Goal: Contribute content

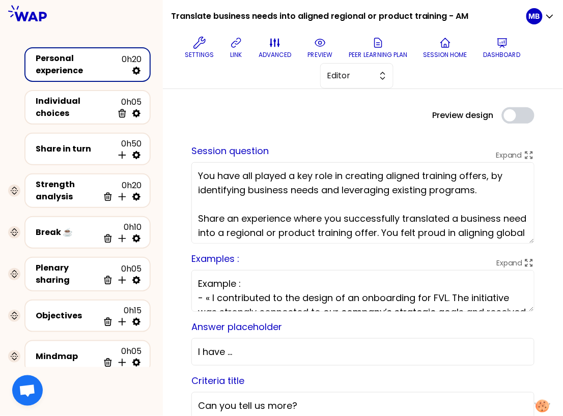
click at [290, 184] on textarea "You have all played a key role in creating aligned training offers, by identify…" at bounding box center [362, 202] width 343 height 81
drag, startPoint x: 426, startPoint y: 177, endPoint x: 169, endPoint y: 128, distance: 261.6
click at [241, 117] on div "Preview design Use setting" at bounding box center [362, 115] width 359 height 16
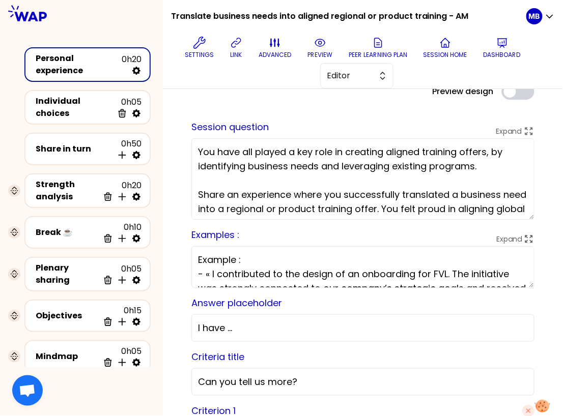
scroll to position [16, 0]
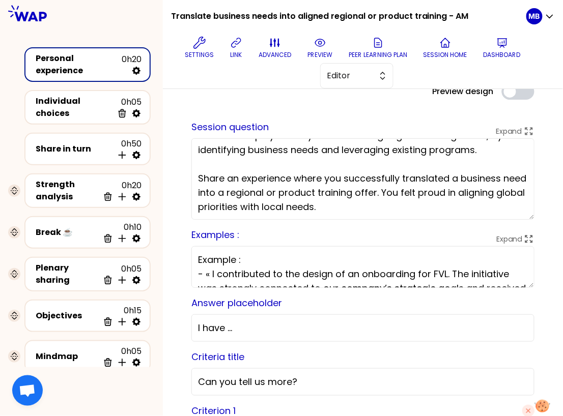
click at [369, 204] on textarea "You have all played a key role in creating aligned training offers, by identify…" at bounding box center [362, 178] width 343 height 81
drag, startPoint x: 449, startPoint y: 175, endPoint x: 402, endPoint y: 171, distance: 47.4
click at [402, 171] on textarea "You have all played a key role in creating aligned training offers, by identify…" at bounding box center [362, 178] width 343 height 81
click at [341, 201] on textarea "You have all played a key role in creating aligned training offers, by identify…" at bounding box center [362, 178] width 343 height 81
click at [332, 205] on textarea "You have all played a key role in creating aligned training offers, by identify…" at bounding box center [362, 178] width 343 height 81
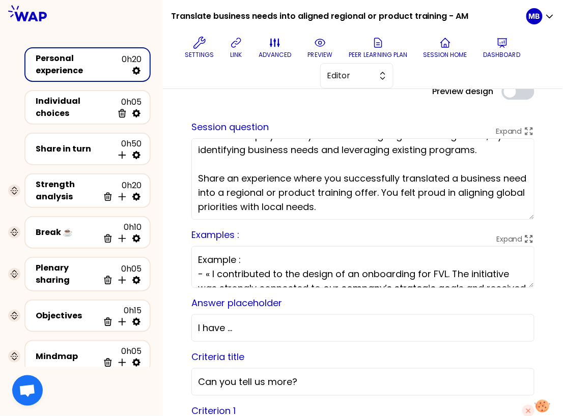
drag, startPoint x: 447, startPoint y: 177, endPoint x: 402, endPoint y: 176, distance: 45.3
click at [402, 176] on textarea "You have all played a key role in creating aligned training offers, by identify…" at bounding box center [362, 178] width 343 height 81
click at [327, 216] on textarea "You have all played a key role in creating aligned training offers, by identify…" at bounding box center [362, 178] width 343 height 81
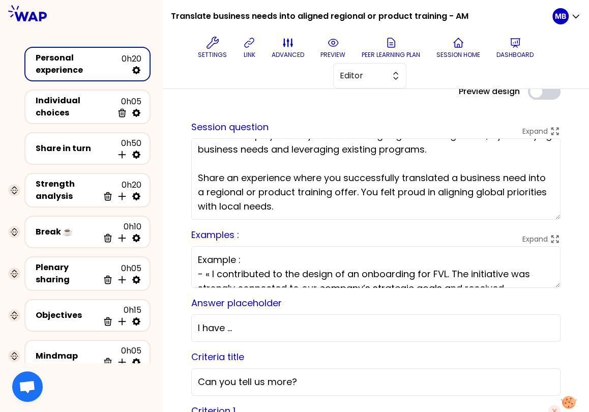
scroll to position [0, 0]
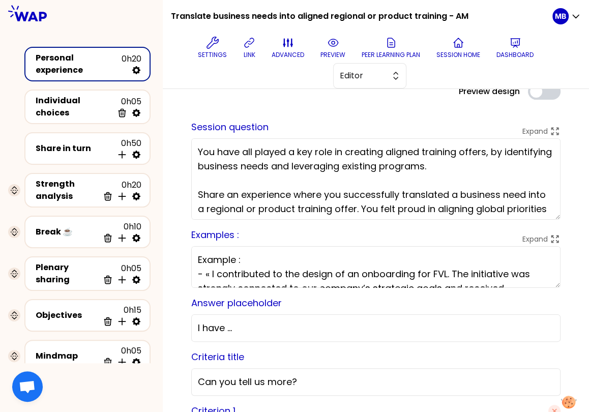
drag, startPoint x: 286, startPoint y: 205, endPoint x: 185, endPoint y: 130, distance: 125.5
click at [214, 156] on textarea "You have all played a key role in creating aligned training offers, by identify…" at bounding box center [375, 178] width 369 height 81
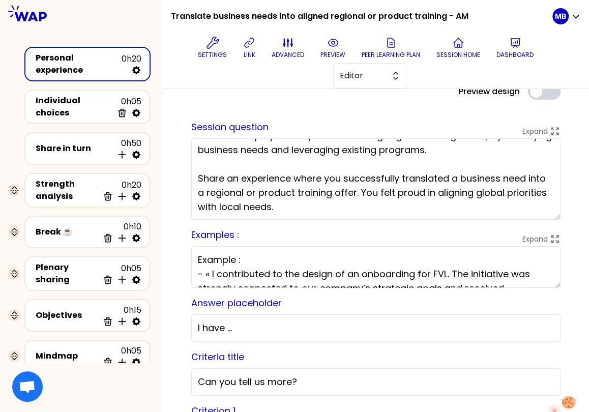
click at [301, 201] on textarea "You have all played a key role in creating aligned training offers, by identify…" at bounding box center [375, 178] width 369 height 81
drag, startPoint x: 359, startPoint y: 190, endPoint x: 380, endPoint y: 208, distance: 27.0
click at [380, 208] on textarea "You have all played a key role in creating aligned training offers, by identify…" at bounding box center [375, 178] width 369 height 81
drag, startPoint x: 361, startPoint y: 193, endPoint x: 420, endPoint y: 212, distance: 61.6
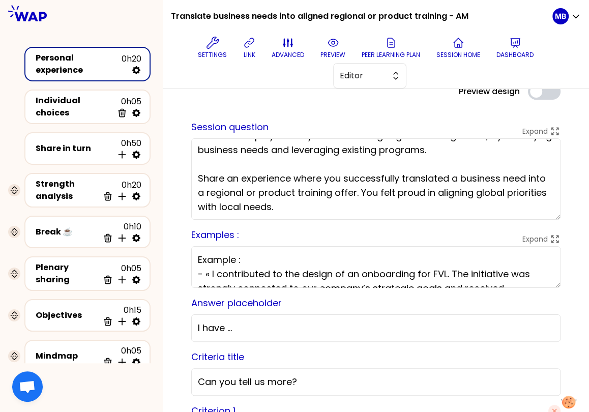
click at [420, 212] on textarea "You have all played a key role in creating aligned training offers, by identify…" at bounding box center [375, 178] width 369 height 81
click at [359, 211] on textarea "You have all played a key role in creating aligned training offers, by identify…" at bounding box center [375, 178] width 369 height 81
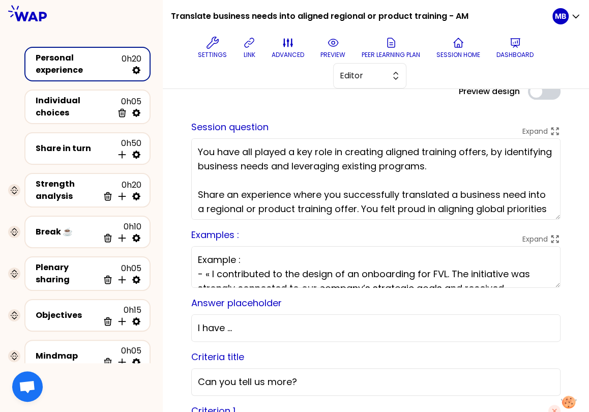
drag, startPoint x: 281, startPoint y: 202, endPoint x: 196, endPoint y: 147, distance: 101.4
click at [196, 147] on textarea "You have all played a key role in creating aligned training offers, by identify…" at bounding box center [375, 178] width 369 height 81
click at [196, 152] on textarea "You have all played a key role in creating aligned training offers, by identify…" at bounding box center [375, 178] width 369 height 81
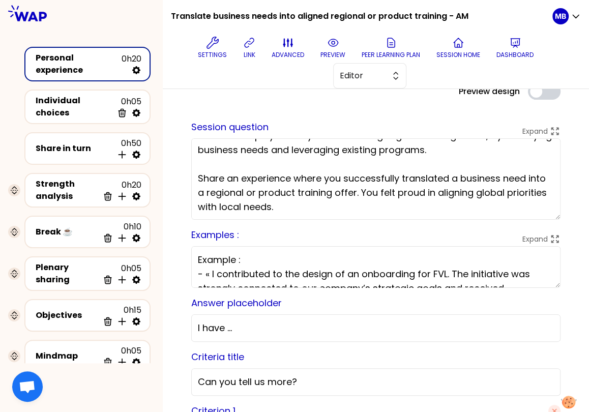
drag, startPoint x: 315, startPoint y: 204, endPoint x: 185, endPoint y: 170, distance: 134.5
click at [298, 205] on textarea "You have all played a key role in creating aligned training offers, by identify…" at bounding box center [375, 178] width 369 height 81
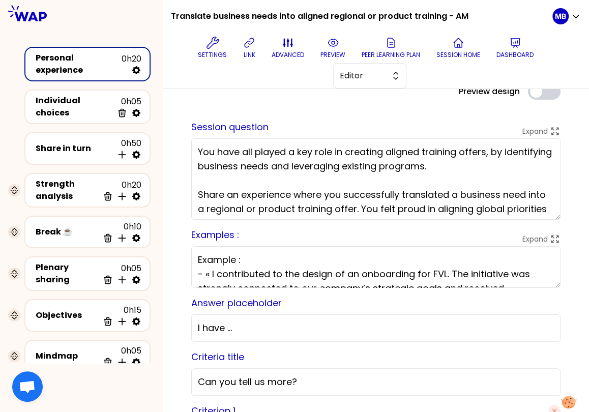
drag, startPoint x: 289, startPoint y: 206, endPoint x: 178, endPoint y: 131, distance: 133.8
click at [249, 188] on textarea "You have all played a key role in creating aligned training offers, by identify…" at bounding box center [375, 178] width 369 height 81
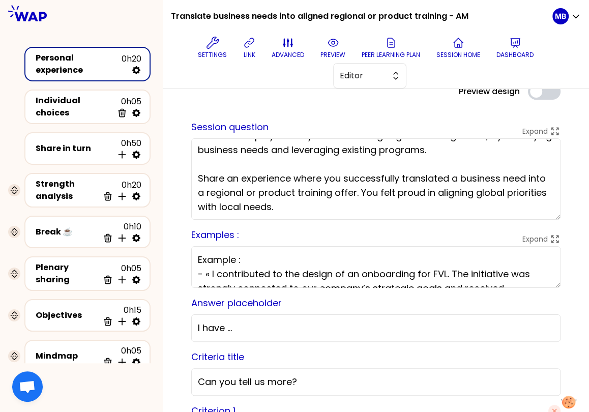
click at [306, 202] on textarea "You have all played a key role in creating aligned training offers, by identify…" at bounding box center [375, 178] width 369 height 81
